Goal: Information Seeking & Learning: Learn about a topic

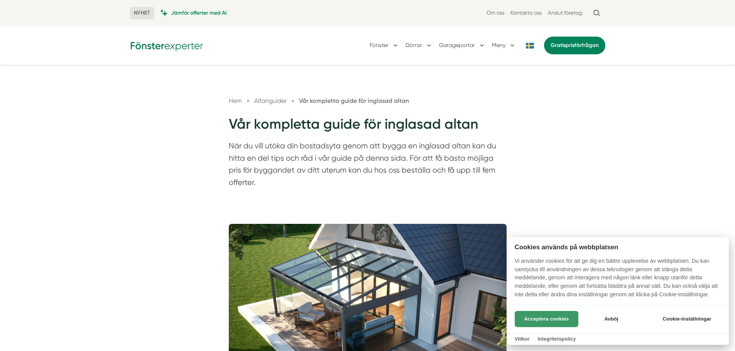
click at [560, 321] on button "Acceptera cookies" at bounding box center [547, 319] width 64 height 16
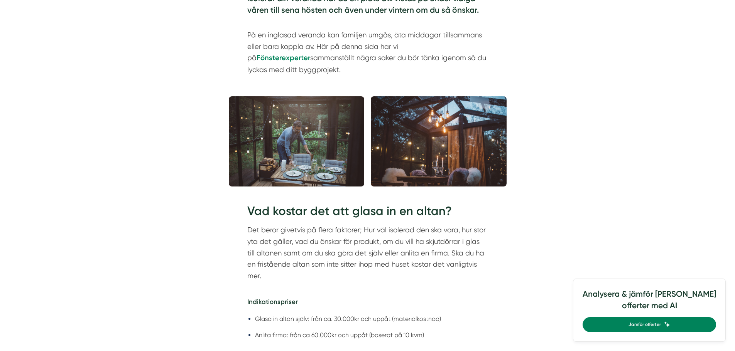
scroll to position [501, 0]
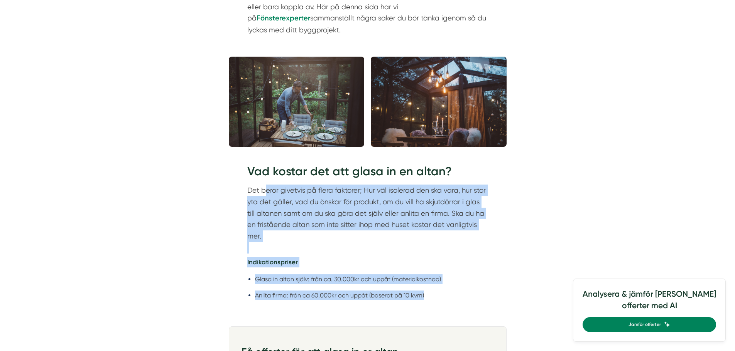
drag, startPoint x: 267, startPoint y: 194, endPoint x: 459, endPoint y: 280, distance: 210.6
click at [459, 280] on div "Vad kostar det att glasa in en altan? Det beror givetvis på flera faktorer; Hur…" at bounding box center [367, 236] width 241 height 147
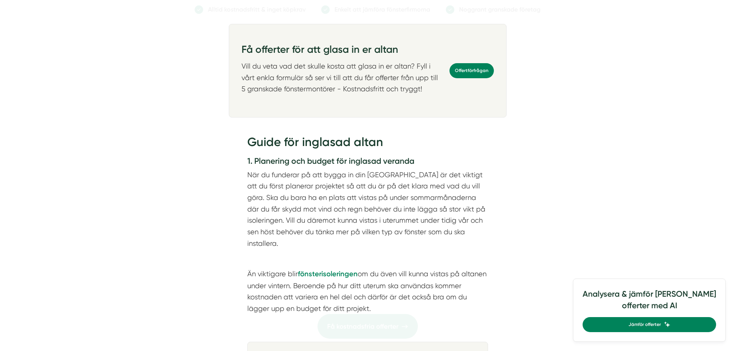
scroll to position [810, 0]
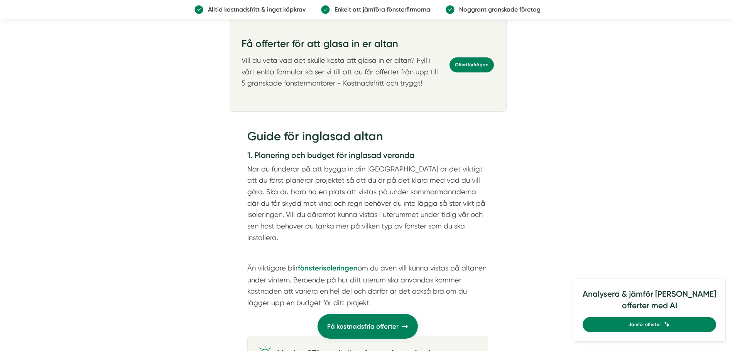
drag, startPoint x: 244, startPoint y: 141, endPoint x: 426, endPoint y: 278, distance: 228.0
click at [426, 278] on div "Guide för inglasad altan 1. Planering och budget för inglasad veranda När du fu…" at bounding box center [368, 220] width 278 height 209
click at [426, 278] on p "Än viktigare blir fönsterisoleringen om du även vill kunna vistas på altanen un…" at bounding box center [367, 286] width 241 height 46
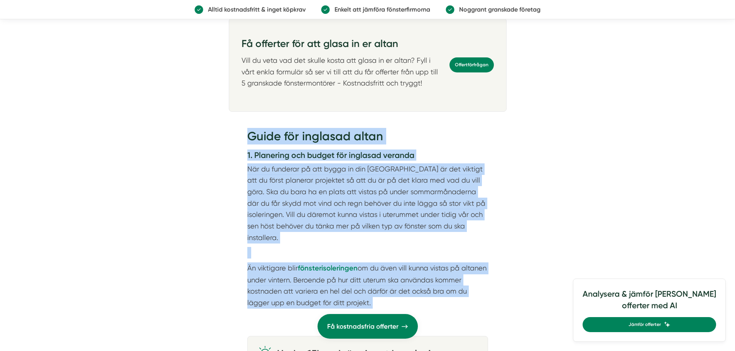
drag, startPoint x: 426, startPoint y: 278, endPoint x: 246, endPoint y: 133, distance: 231.3
click at [246, 133] on div "Guide för inglasad altan 1. Planering och budget för inglasad veranda När du fu…" at bounding box center [368, 220] width 278 height 209
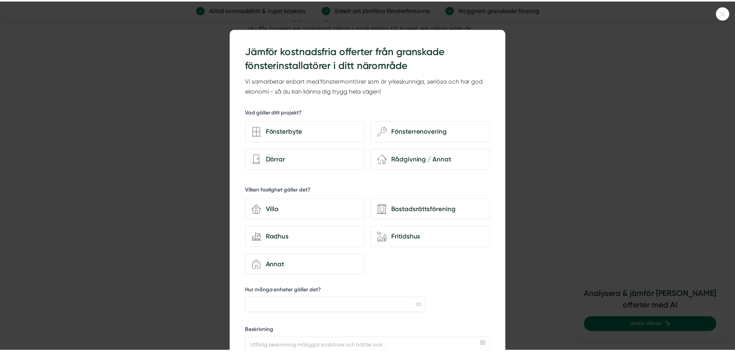
scroll to position [1389, 0]
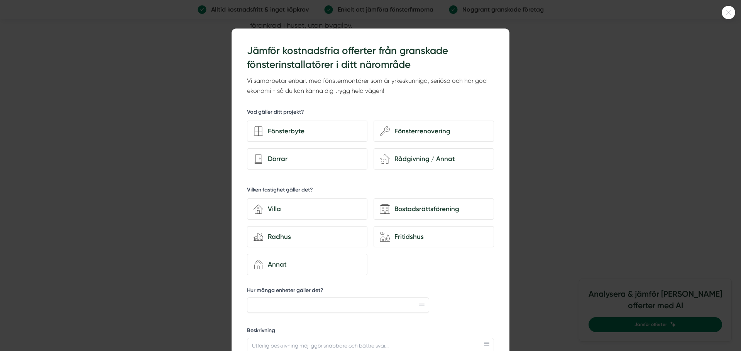
click at [727, 12] on icon at bounding box center [728, 12] width 13 height 5
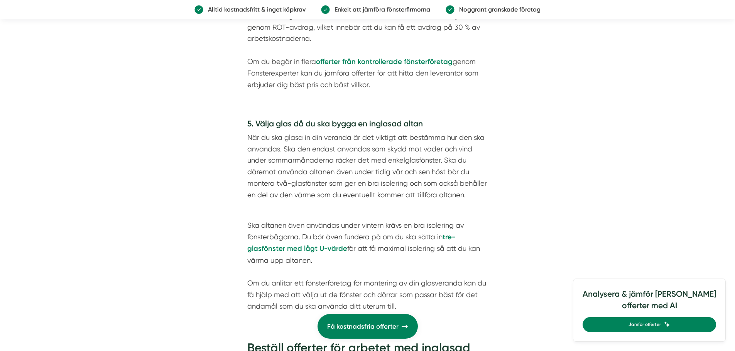
scroll to position [1620, 0]
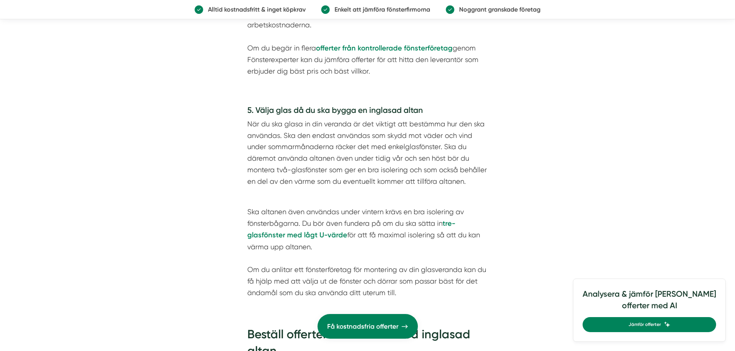
drag, startPoint x: 276, startPoint y: 108, endPoint x: 454, endPoint y: 236, distance: 219.3
click at [454, 236] on div "5. Välja glas då du ska bygga en inglasad altan När du ska glasa in din veranda…" at bounding box center [367, 202] width 241 height 194
click at [454, 236] on p "Ska altanen även användas under vintern krävs en bra isolering av fönsterbågarn…" at bounding box center [367, 252] width 241 height 93
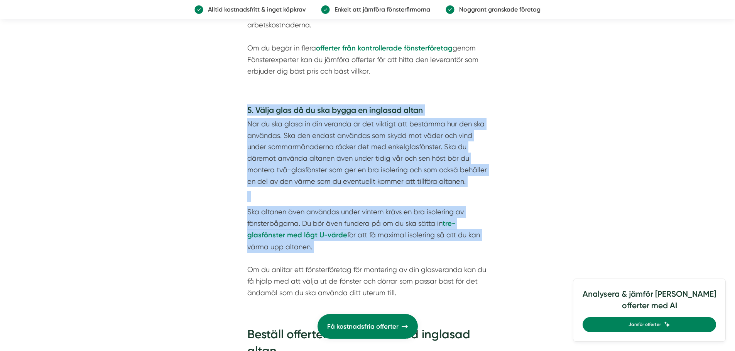
drag, startPoint x: 454, startPoint y: 236, endPoint x: 243, endPoint y: 105, distance: 248.2
click at [243, 105] on div "5. Välja glas då du ska bygga en inglasad altan När du ska glasa in din veranda…" at bounding box center [368, 204] width 278 height 222
click at [309, 118] on p "När du ska glasa in din veranda är det viktigt att bestämma hur den ska använda…" at bounding box center [367, 152] width 241 height 69
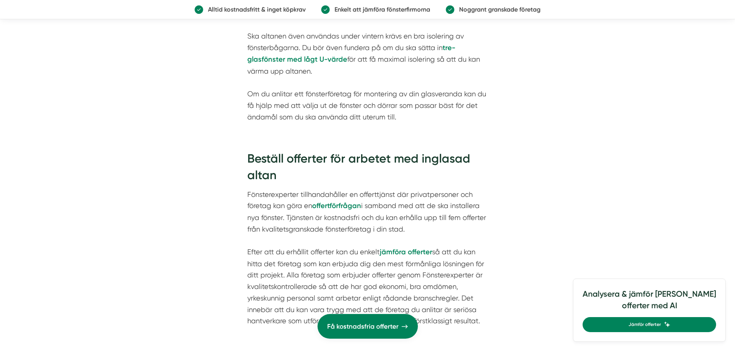
scroll to position [1851, 0]
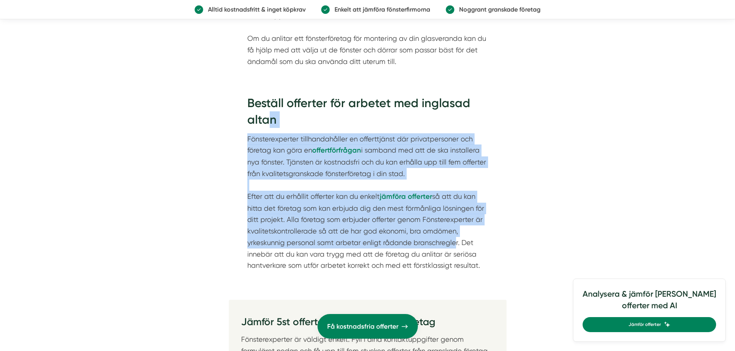
drag, startPoint x: 266, startPoint y: 103, endPoint x: 450, endPoint y: 236, distance: 227.2
click at [450, 236] on div "Beställ offerter för arbetet med inglasad altan Fönsterexperter tillhandahåller…" at bounding box center [367, 183] width 241 height 177
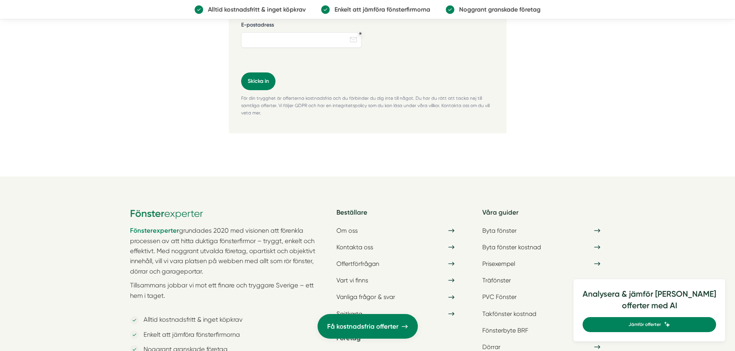
scroll to position [2636, 0]
